Goal: Navigation & Orientation: Find specific page/section

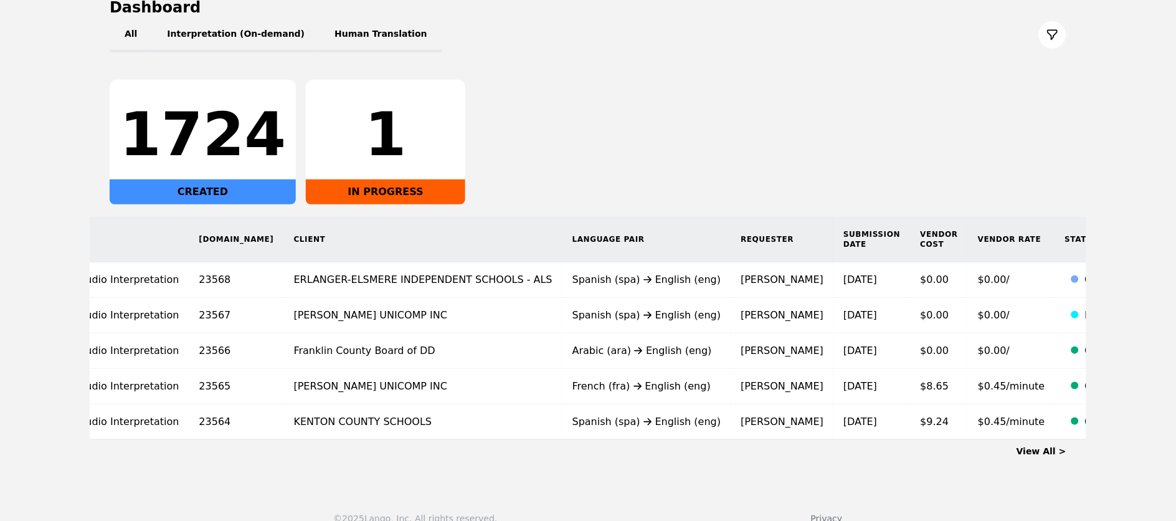
scroll to position [142, 0]
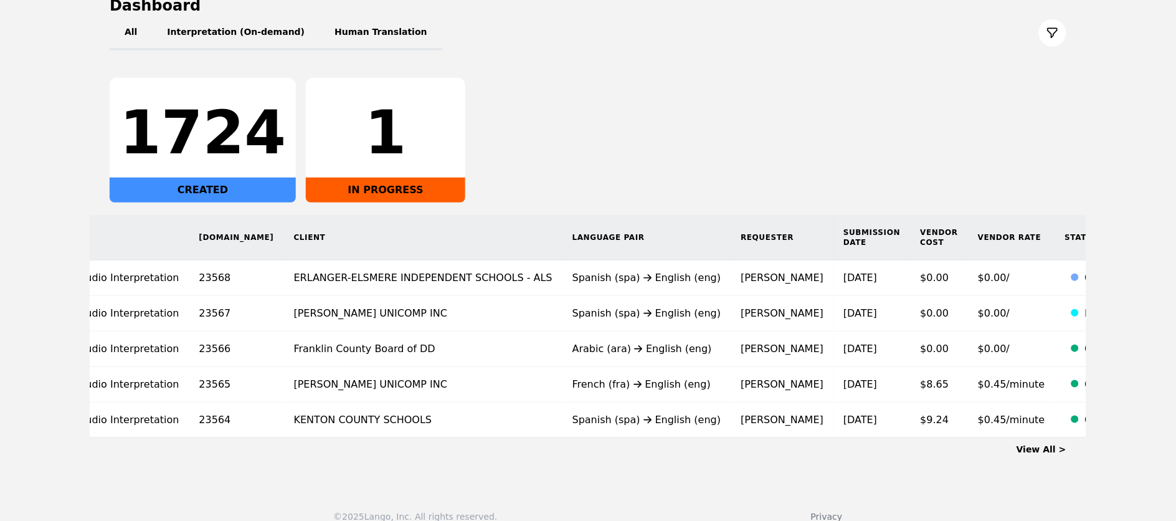
click at [1038, 454] on link "View All >" at bounding box center [1042, 449] width 50 height 10
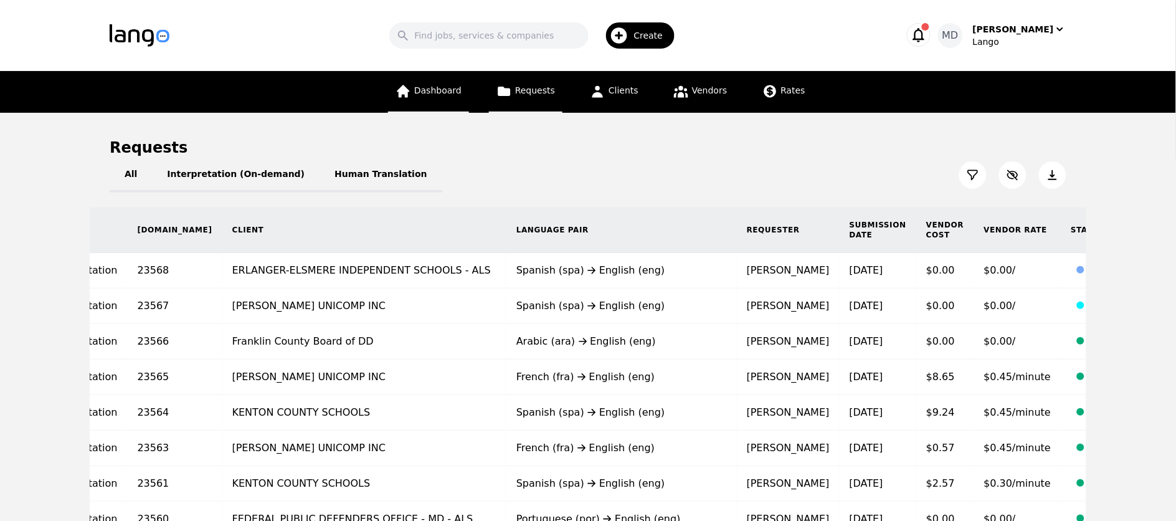
click at [431, 93] on span "Dashboard" at bounding box center [437, 90] width 47 height 10
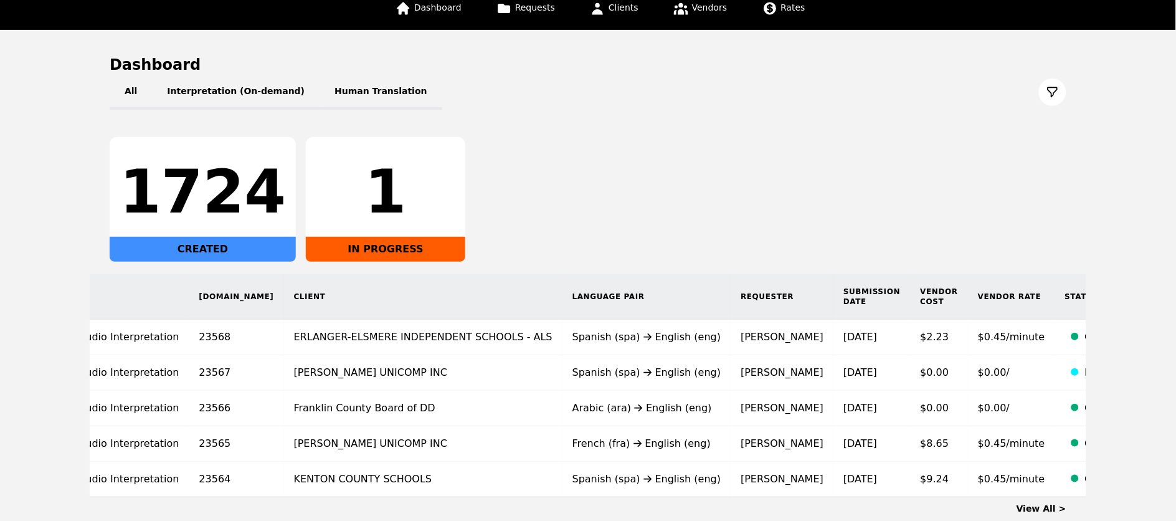
scroll to position [84, 0]
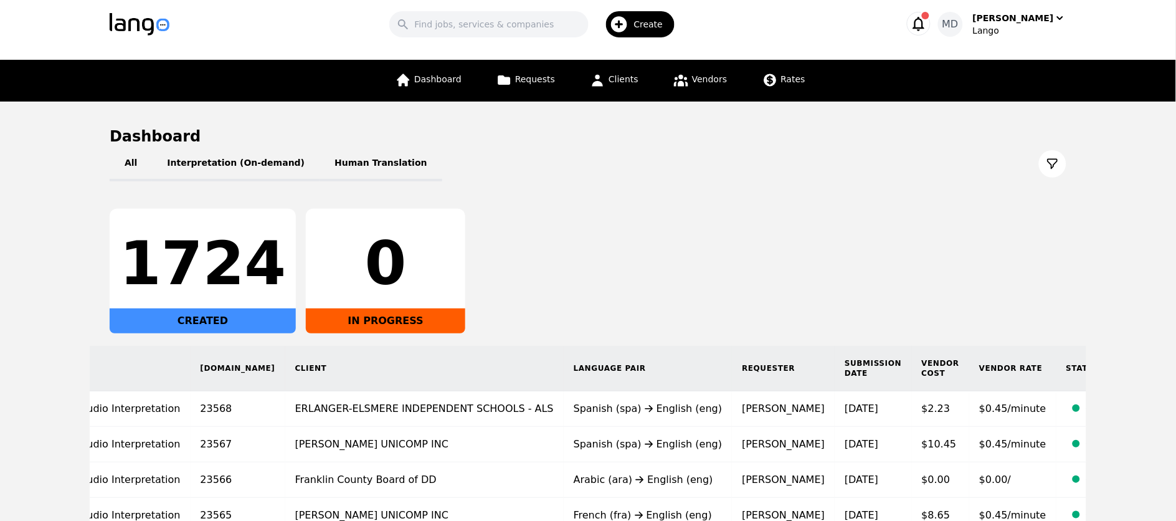
scroll to position [10, 0]
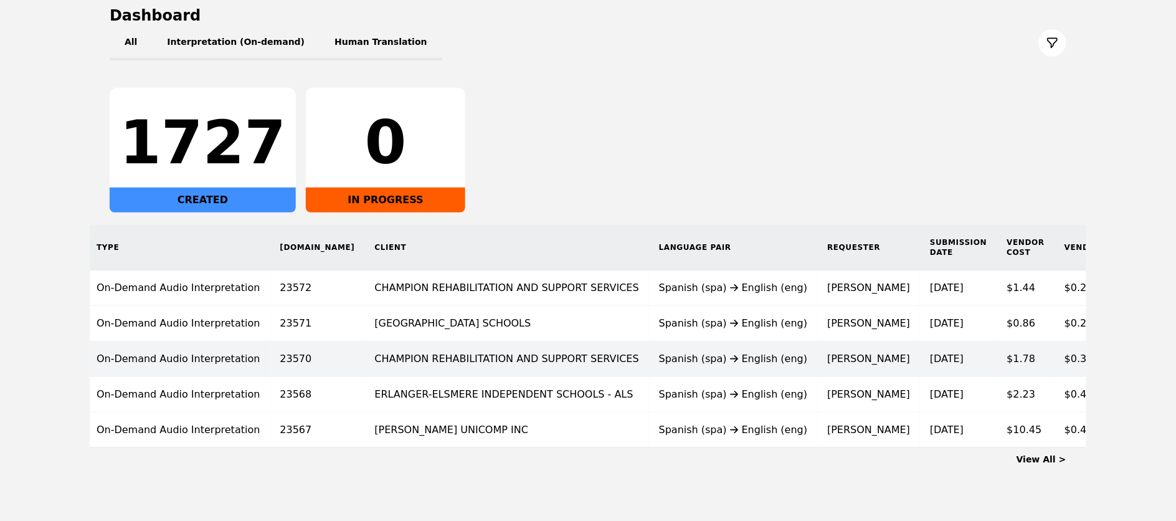
scroll to position [0, 85]
